Goal: Navigation & Orientation: Find specific page/section

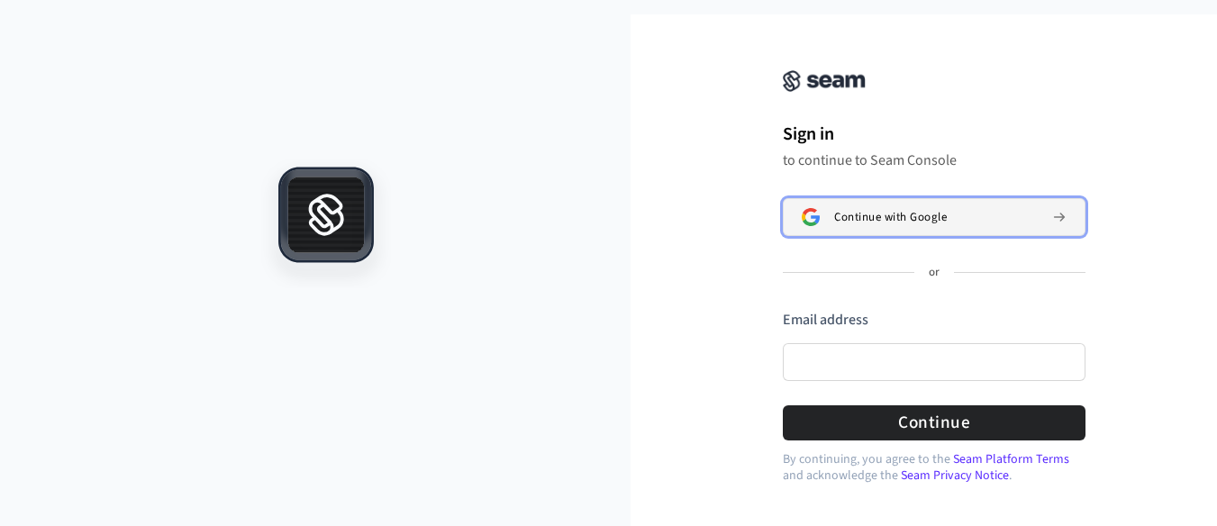
click at [971, 208] on button "Continue with Google" at bounding box center [934, 217] width 303 height 38
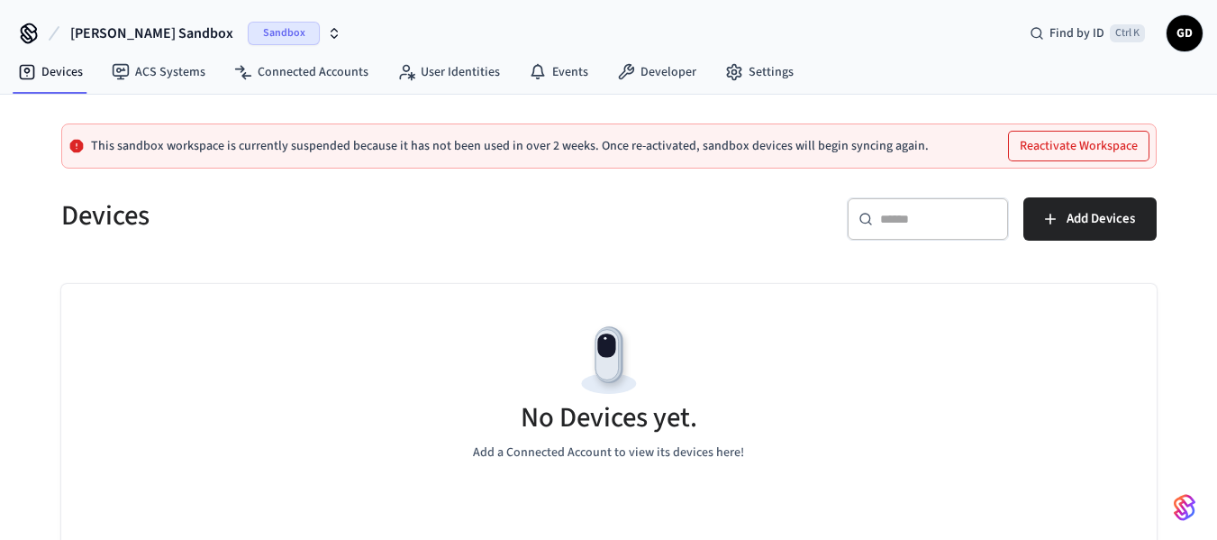
click at [268, 28] on span "Sandbox" at bounding box center [284, 33] width 72 height 23
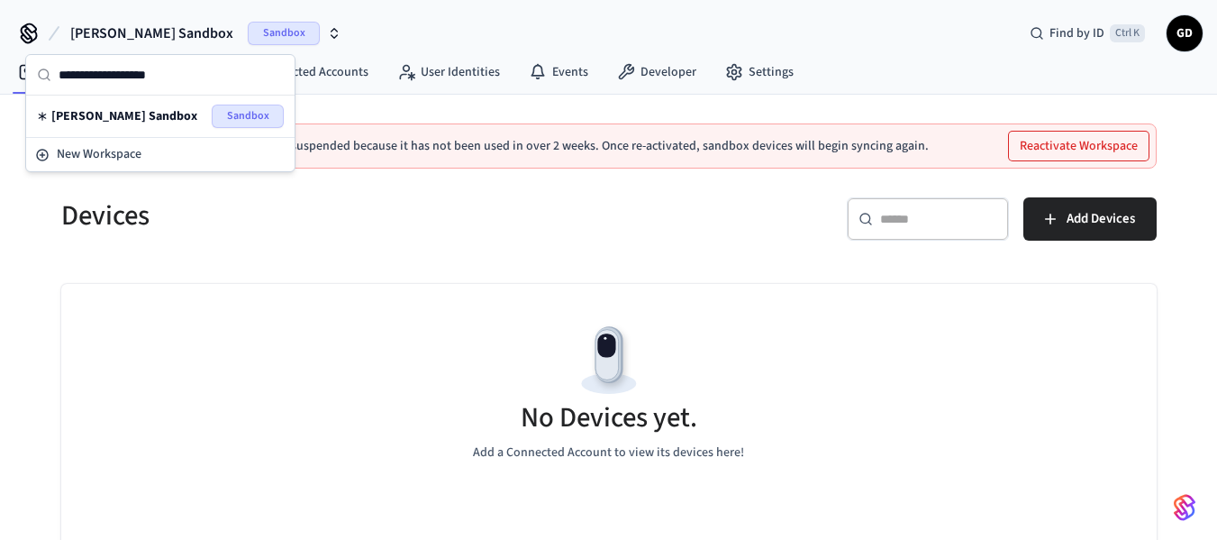
click at [481, 5] on div "[PERSON_NAME] Sandbox Sandbox Find by ID Ctrl K GD" at bounding box center [608, 26] width 1217 height 52
